Goal: Task Accomplishment & Management: Use online tool/utility

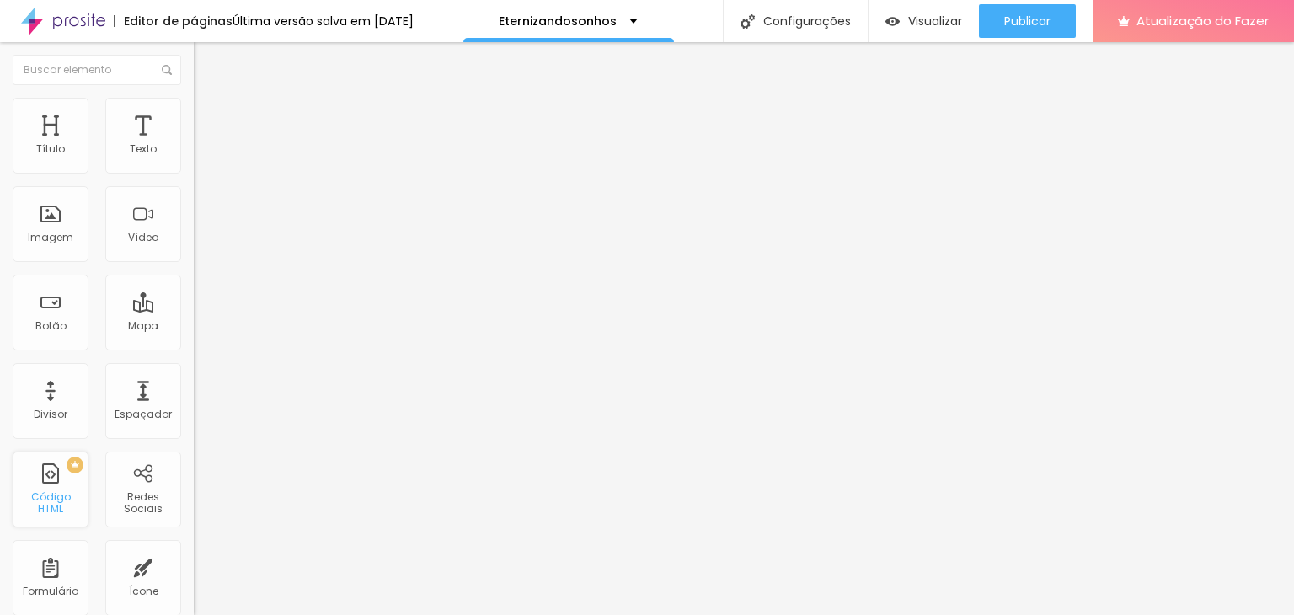
click at [57, 500] on font "Código HTML" at bounding box center [51, 503] width 40 height 26
click at [194, 317] on div at bounding box center [291, 317] width 194 height 0
click at [209, 116] on font "Estilo" at bounding box center [222, 109] width 26 height 14
click at [194, 115] on li "Avançado" at bounding box center [291, 123] width 194 height 17
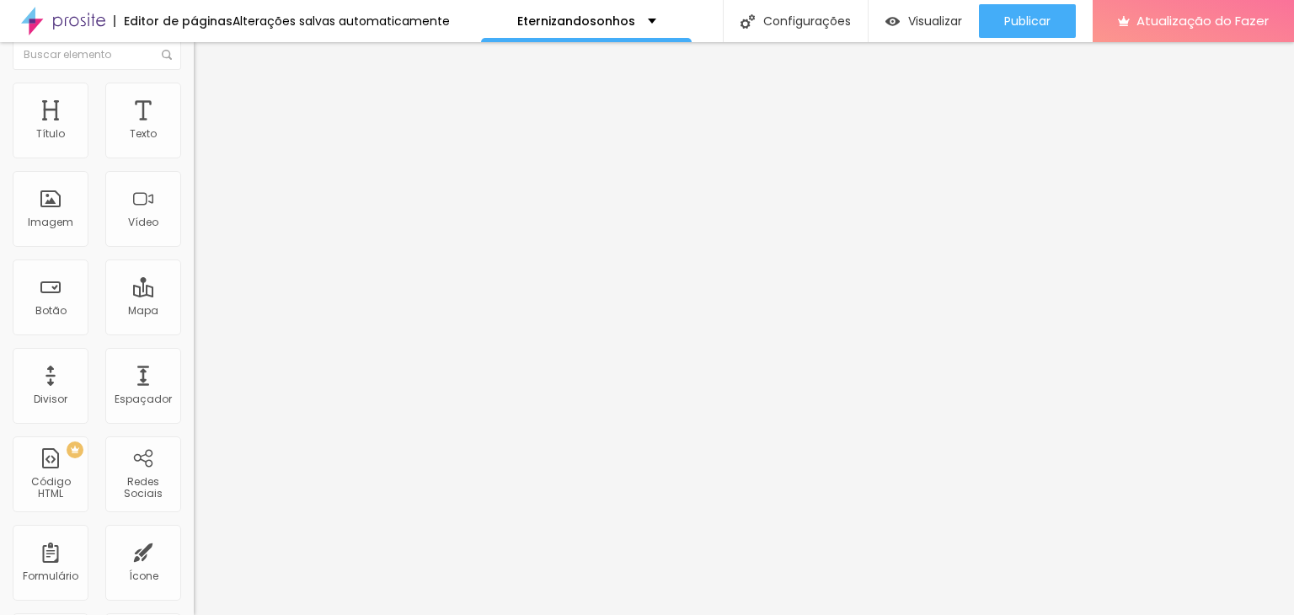
scroll to position [20, 0]
drag, startPoint x: 116, startPoint y: 496, endPoint x: -3, endPoint y: 483, distance: 120.4
click at [0, 483] on html "Editor de páginas Alterações salvas automaticamente Eternizandosonhos Configura…" at bounding box center [647, 307] width 1294 height 615
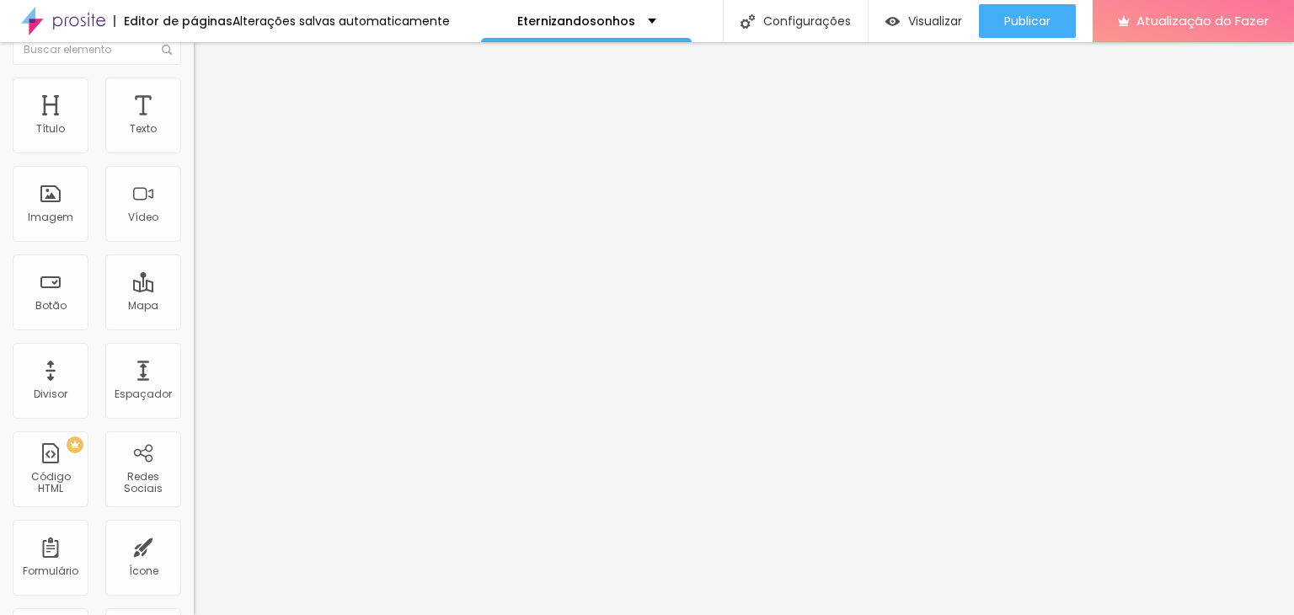
click at [194, 570] on div "100 Espaço de cima 0 Espaço de baixo ID HTML Classes Html Visível nos dispositi…" at bounding box center [291, 465] width 194 height 709
click at [934, 24] on font "Visualizar" at bounding box center [935, 21] width 54 height 17
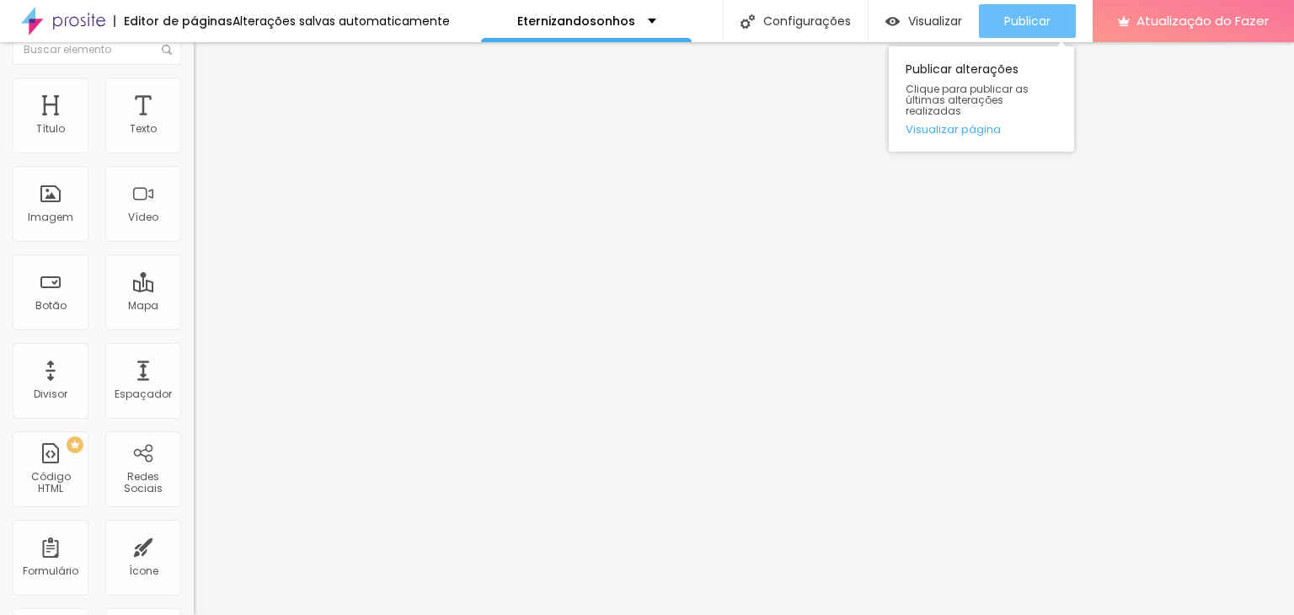
click at [1008, 18] on font "Publicar" at bounding box center [1027, 21] width 46 height 17
click at [1019, 29] on div "Publicar" at bounding box center [1027, 21] width 46 height 34
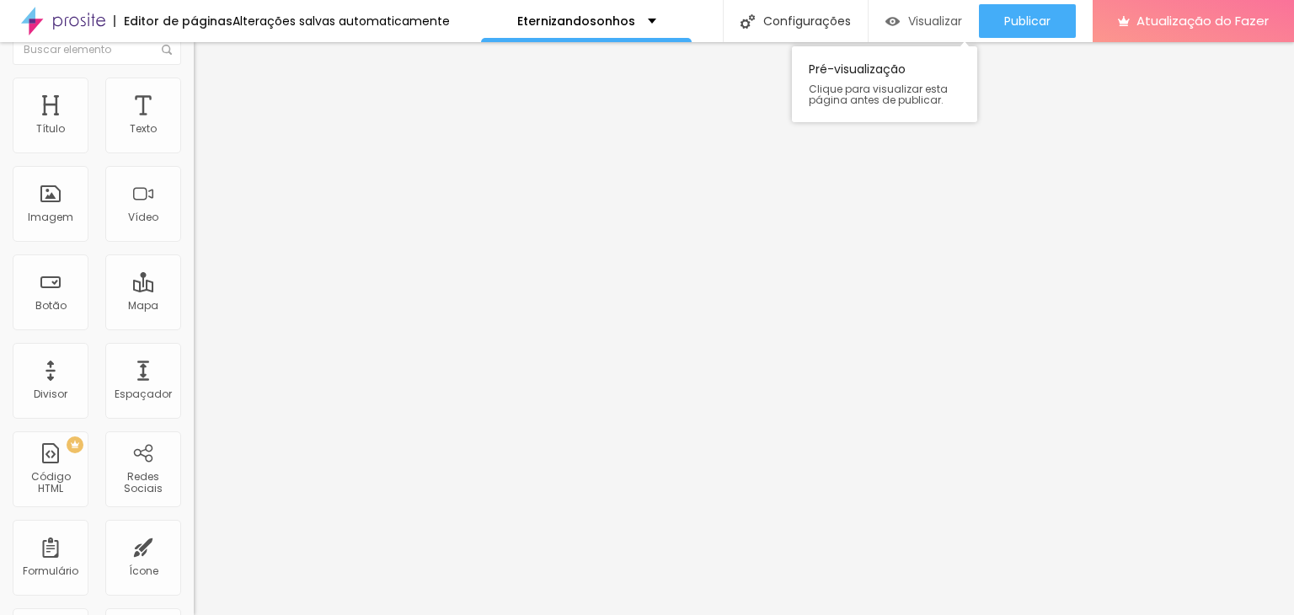
click at [937, 13] on font "Visualizar" at bounding box center [935, 21] width 54 height 17
click at [194, 598] on input "text" at bounding box center [295, 606] width 202 height 17
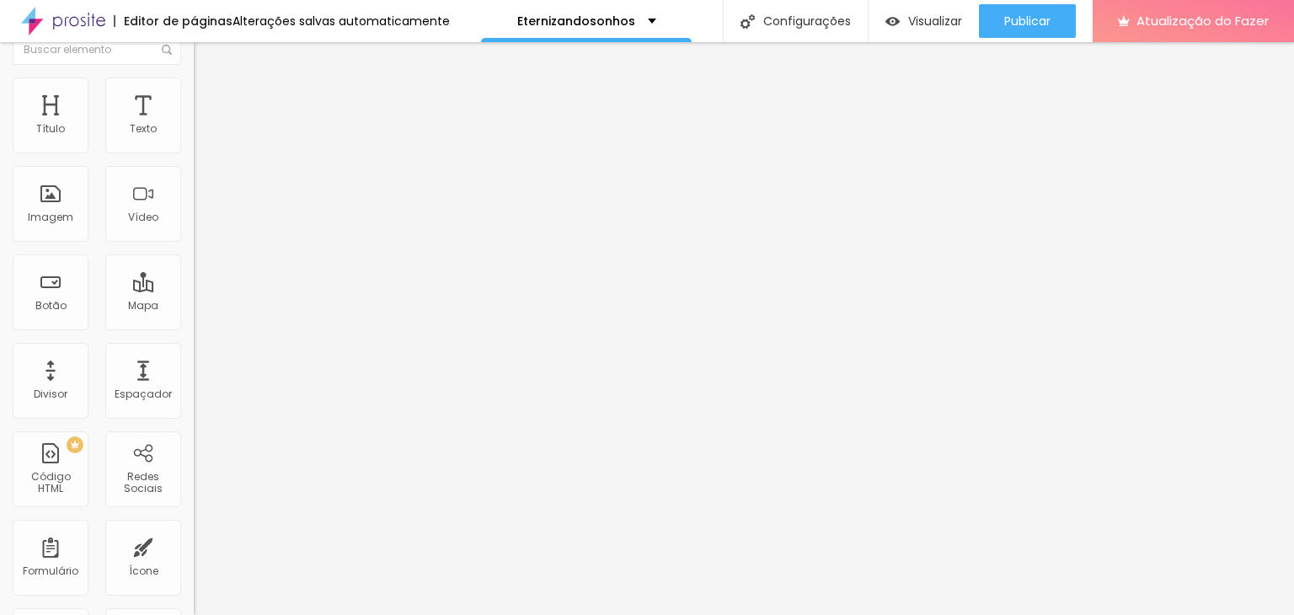
paste input "<!-- Google tag (gtag.js) --> <script async src="[URL][DOMAIN_NAME]"></script> …"
type input "<!-- Google tag (gtag.js) --> <script async src="[URL][DOMAIN_NAME]"></script> …"
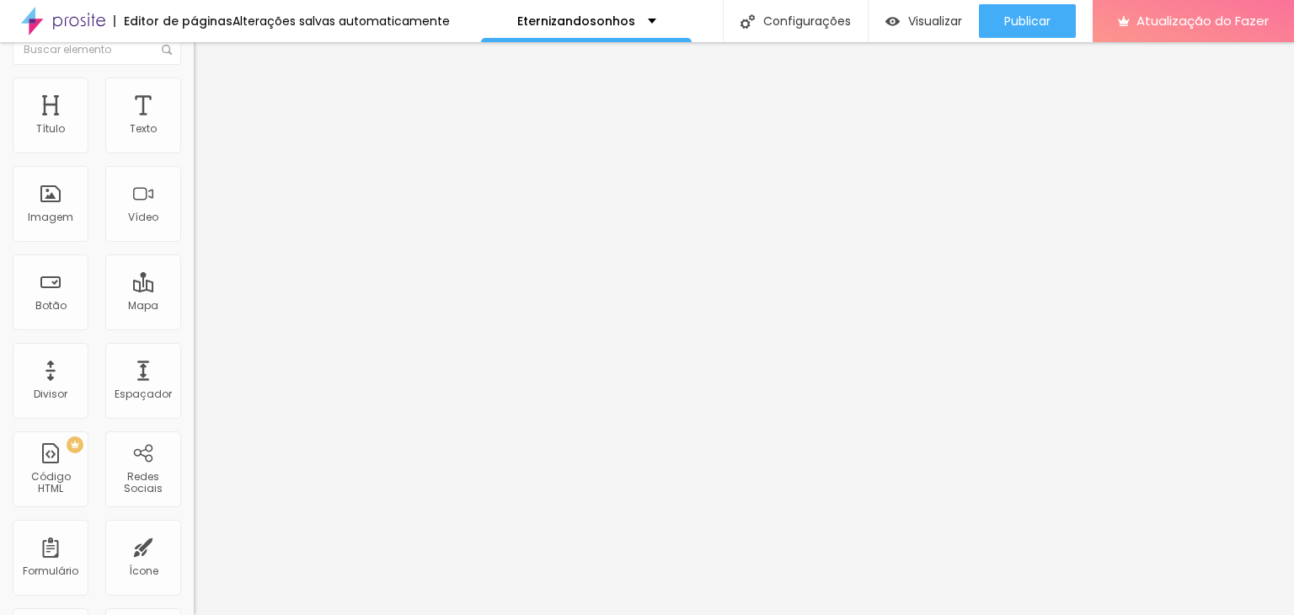
paste input "<!-- Google tag (gtag.js) --> <script async src="[URL][DOMAIN_NAME]"></script> …"
type input "<!-- Google tag (gtag.js) --> <script async src="[URL][DOMAIN_NAME]"></script> …"
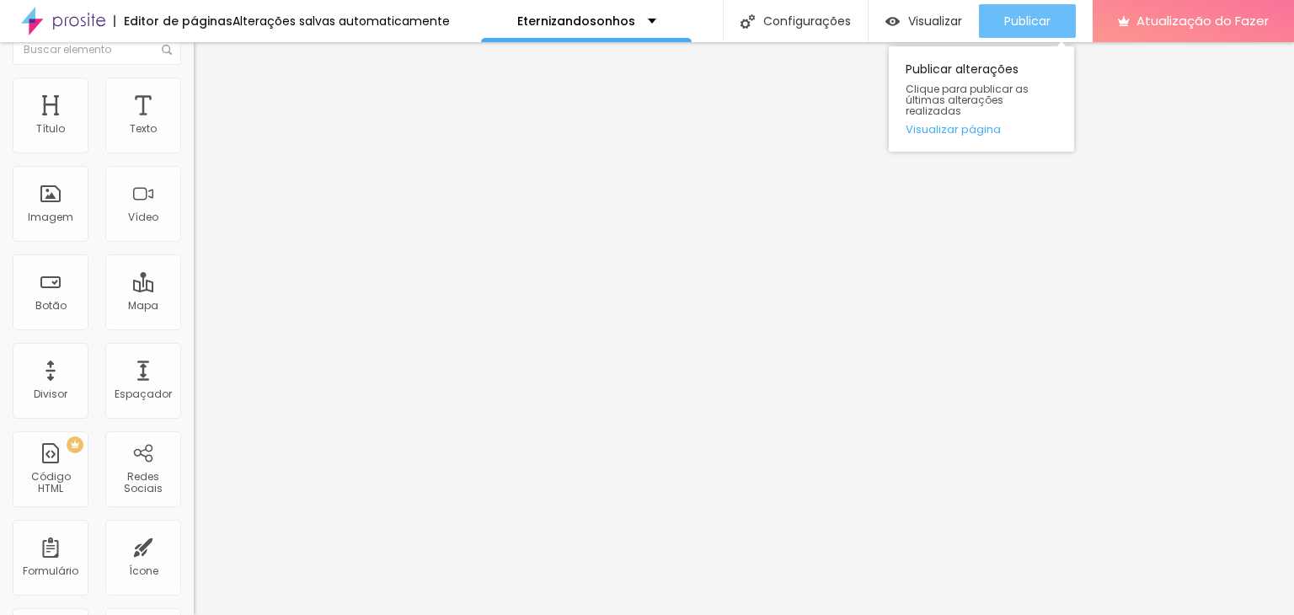
click at [1011, 20] on font "Publicar" at bounding box center [1027, 21] width 46 height 17
click at [971, 121] on font "Visualizar página" at bounding box center [953, 129] width 95 height 16
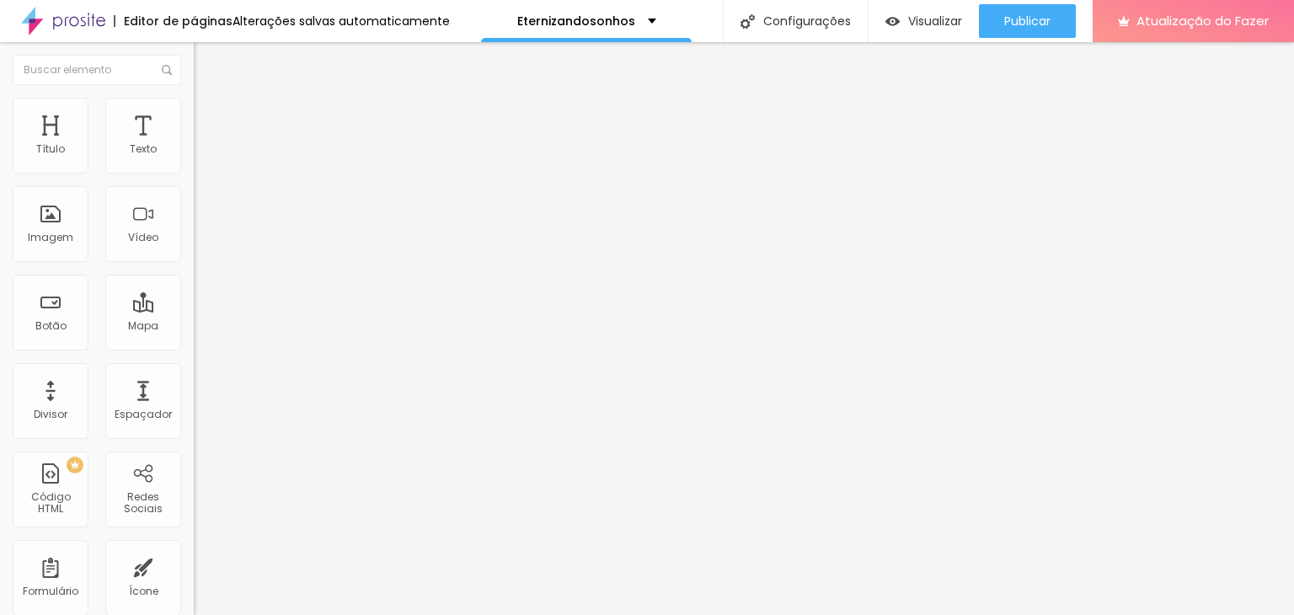
click at [194, 105] on ul "Conteúdo Estilo Avançado" at bounding box center [291, 106] width 194 height 51
click at [194, 104] on img at bounding box center [201, 105] width 15 height 15
click at [194, 98] on li "Conteúdo" at bounding box center [291, 89] width 194 height 17
click at [194, 115] on li "Avançado" at bounding box center [291, 123] width 194 height 17
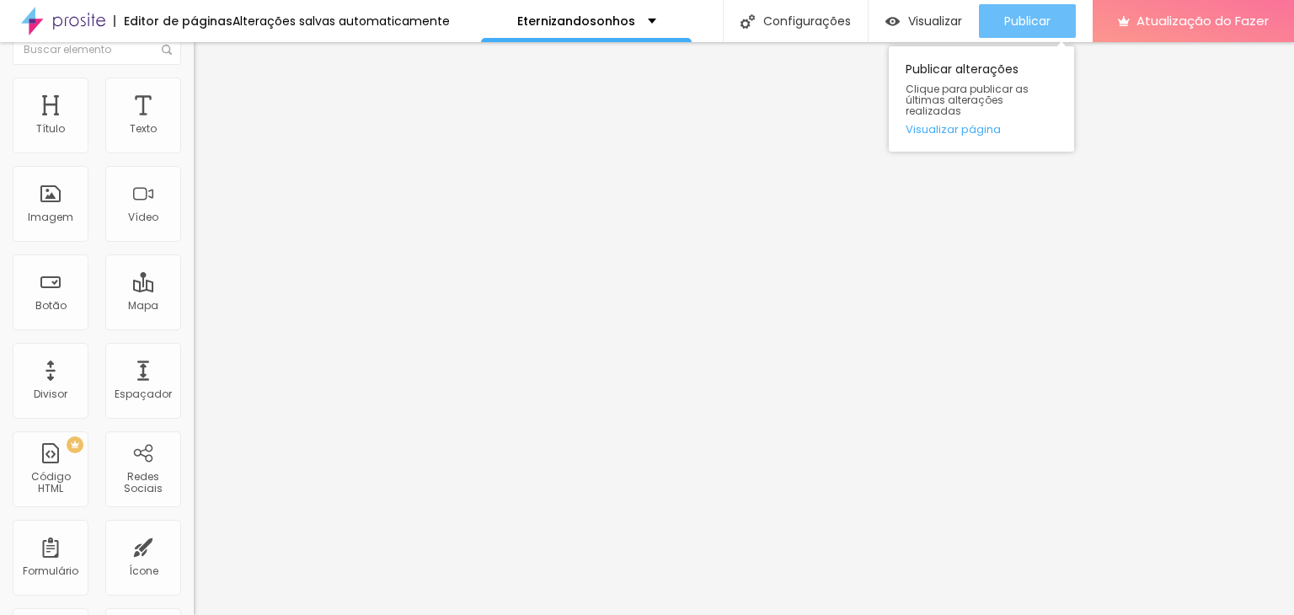
click at [1012, 25] on font "Publicar" at bounding box center [1027, 21] width 46 height 17
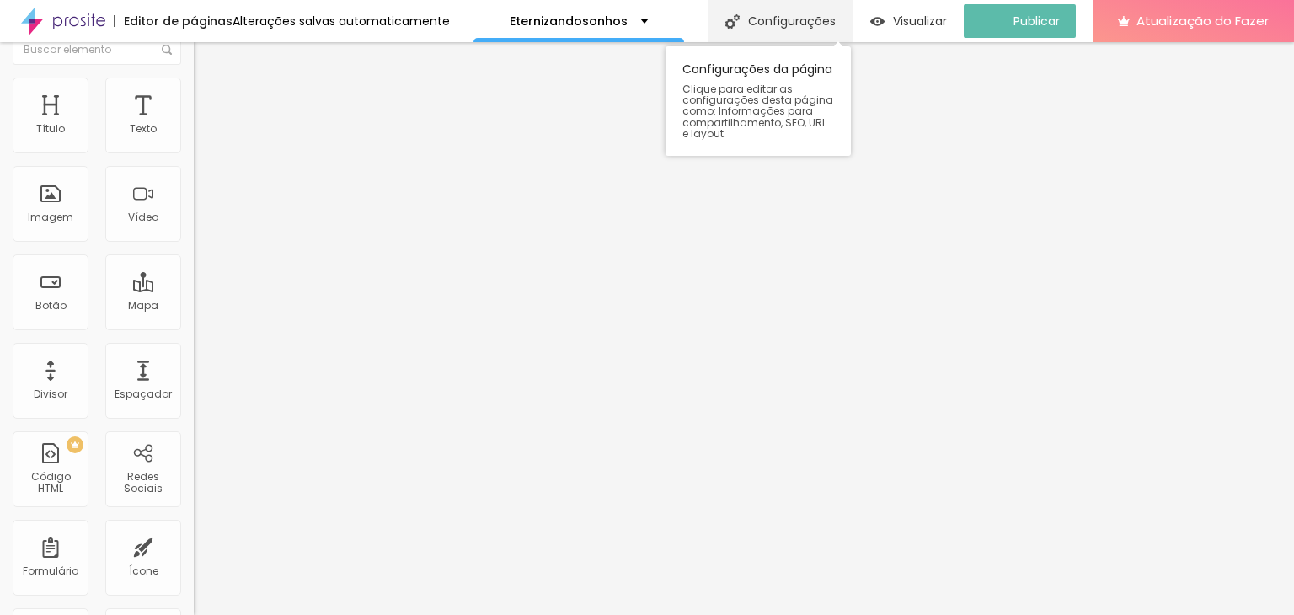
click at [803, 31] on div "Configurações" at bounding box center [780, 21] width 145 height 42
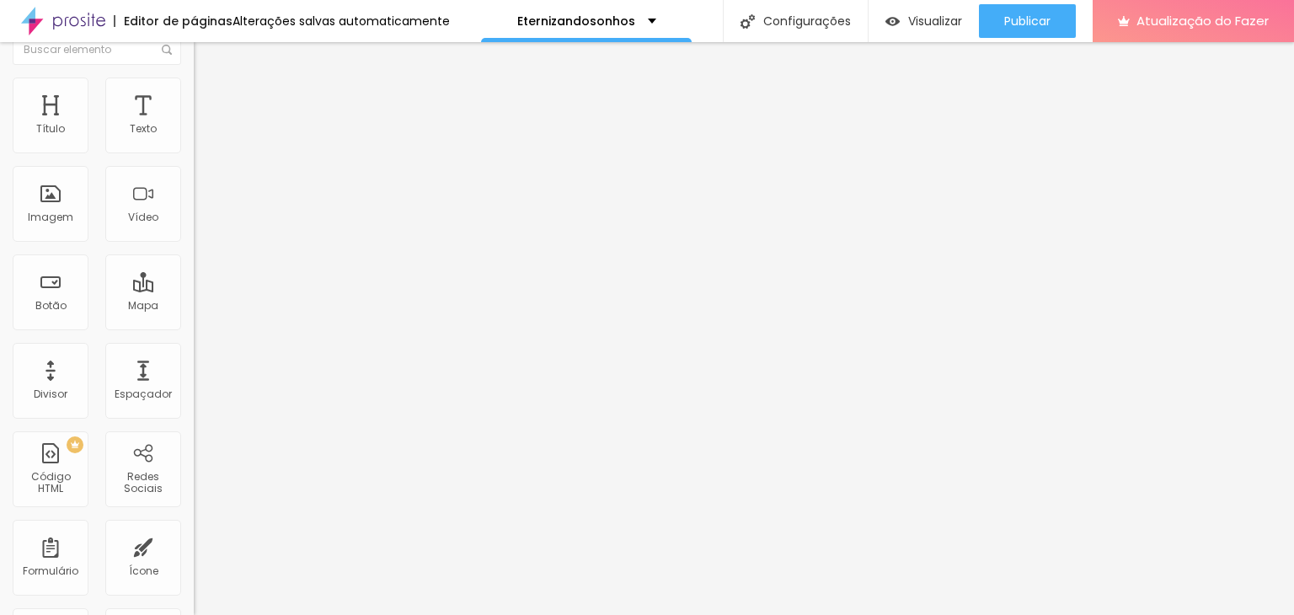
scroll to position [7, 0]
drag, startPoint x: 851, startPoint y: 243, endPoint x: 457, endPoint y: 248, distance: 394.3
drag, startPoint x: 846, startPoint y: 241, endPoint x: 485, endPoint y: 233, distance: 360.7
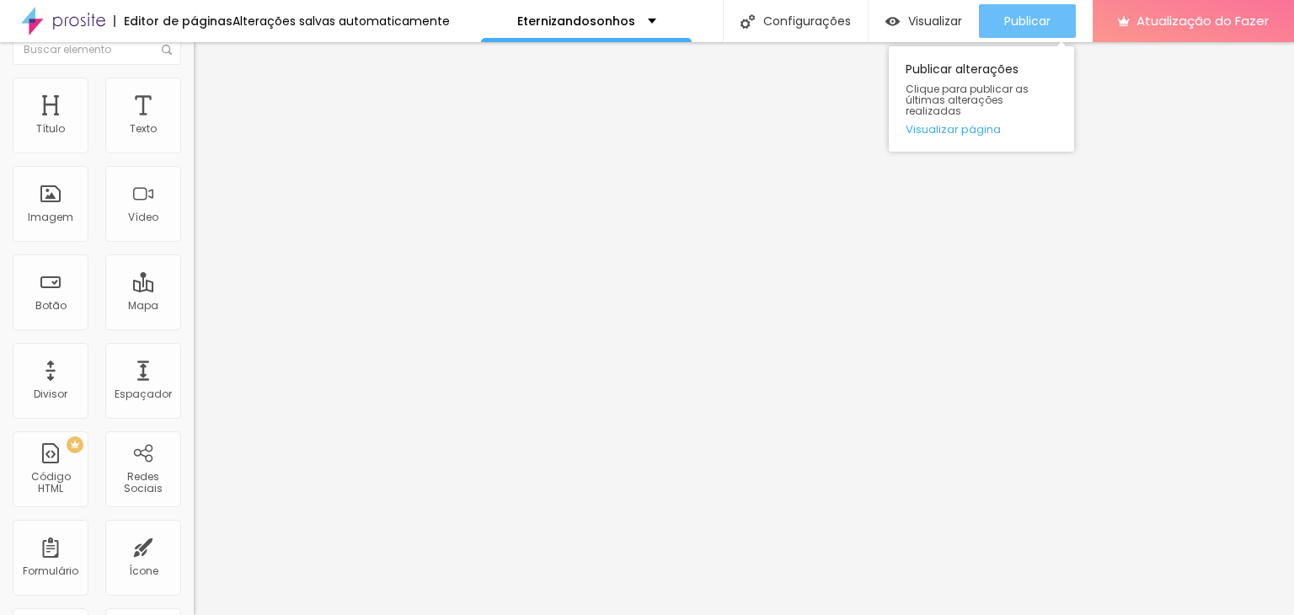
click at [1053, 24] on button "Publicar" at bounding box center [1027, 21] width 97 height 34
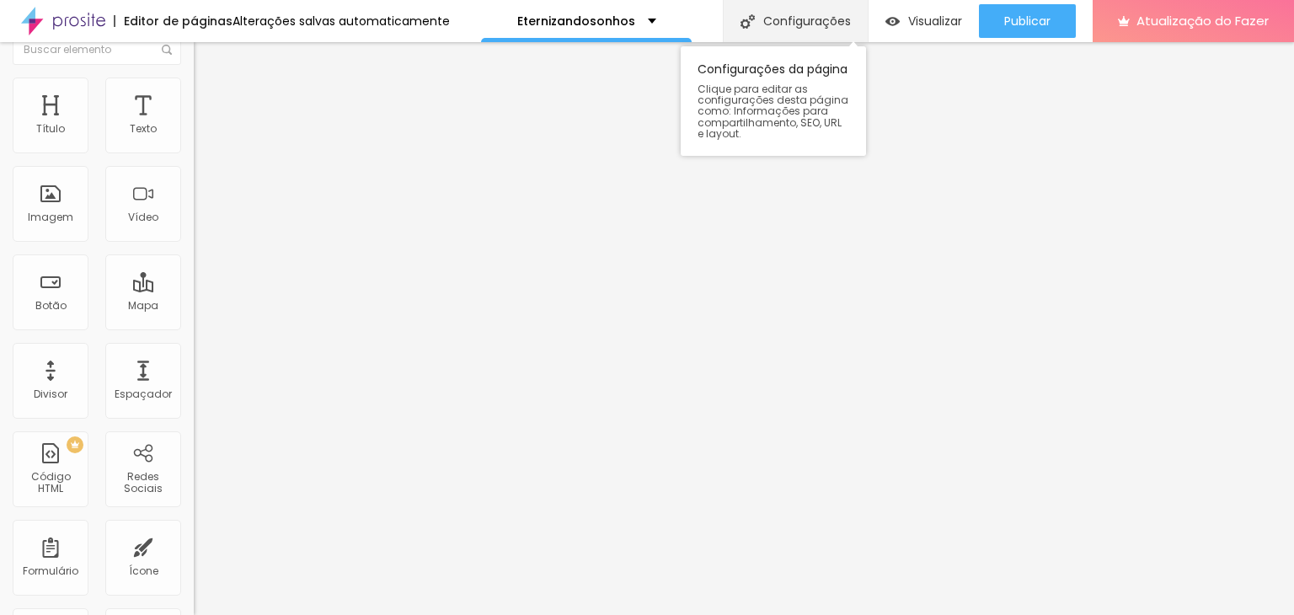
click at [789, 21] on font "Configurações" at bounding box center [807, 21] width 88 height 17
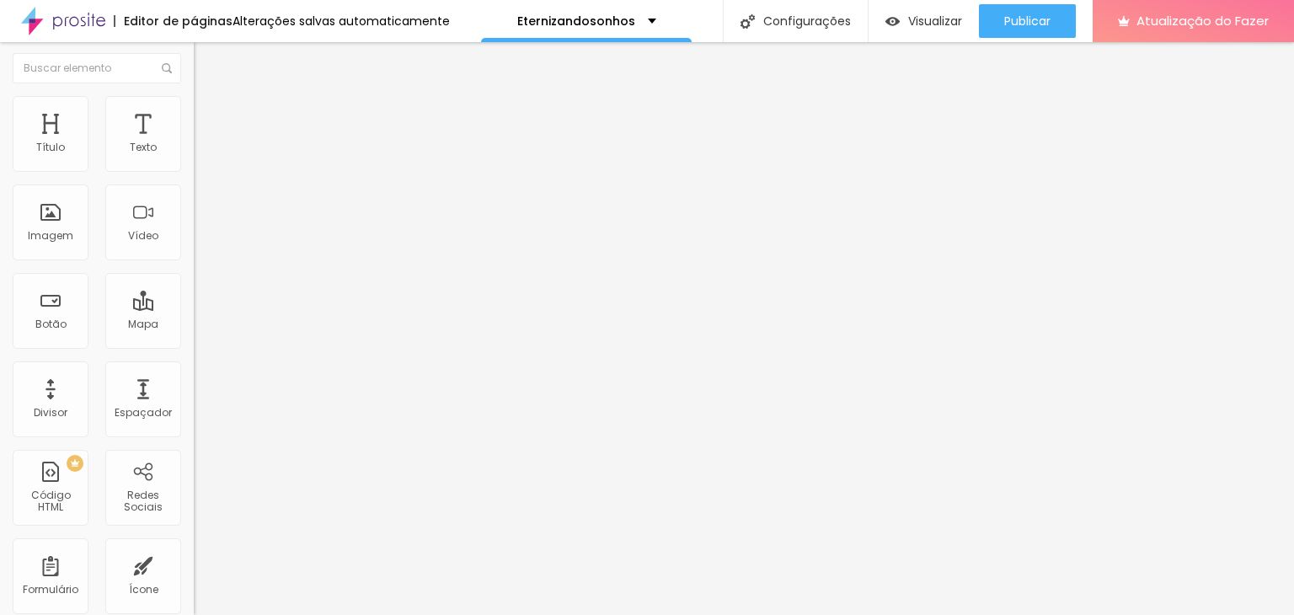
scroll to position [0, 0]
click at [206, 58] on img "button" at bounding box center [212, 61] width 13 height 13
click at [84, 24] on img at bounding box center [63, 21] width 84 height 42
